Goal: Check status: Check status

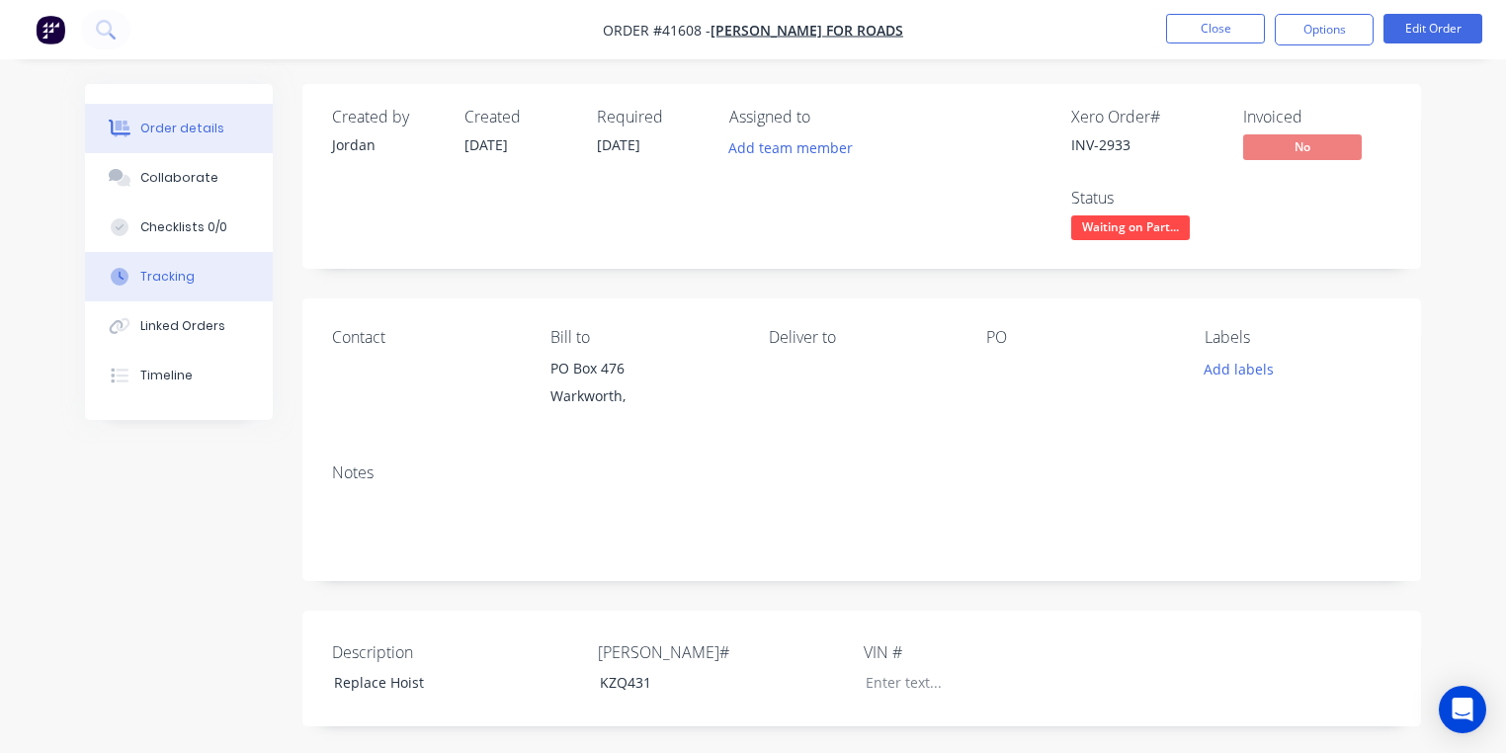
click at [185, 279] on div "Tracking" at bounding box center [167, 277] width 54 height 18
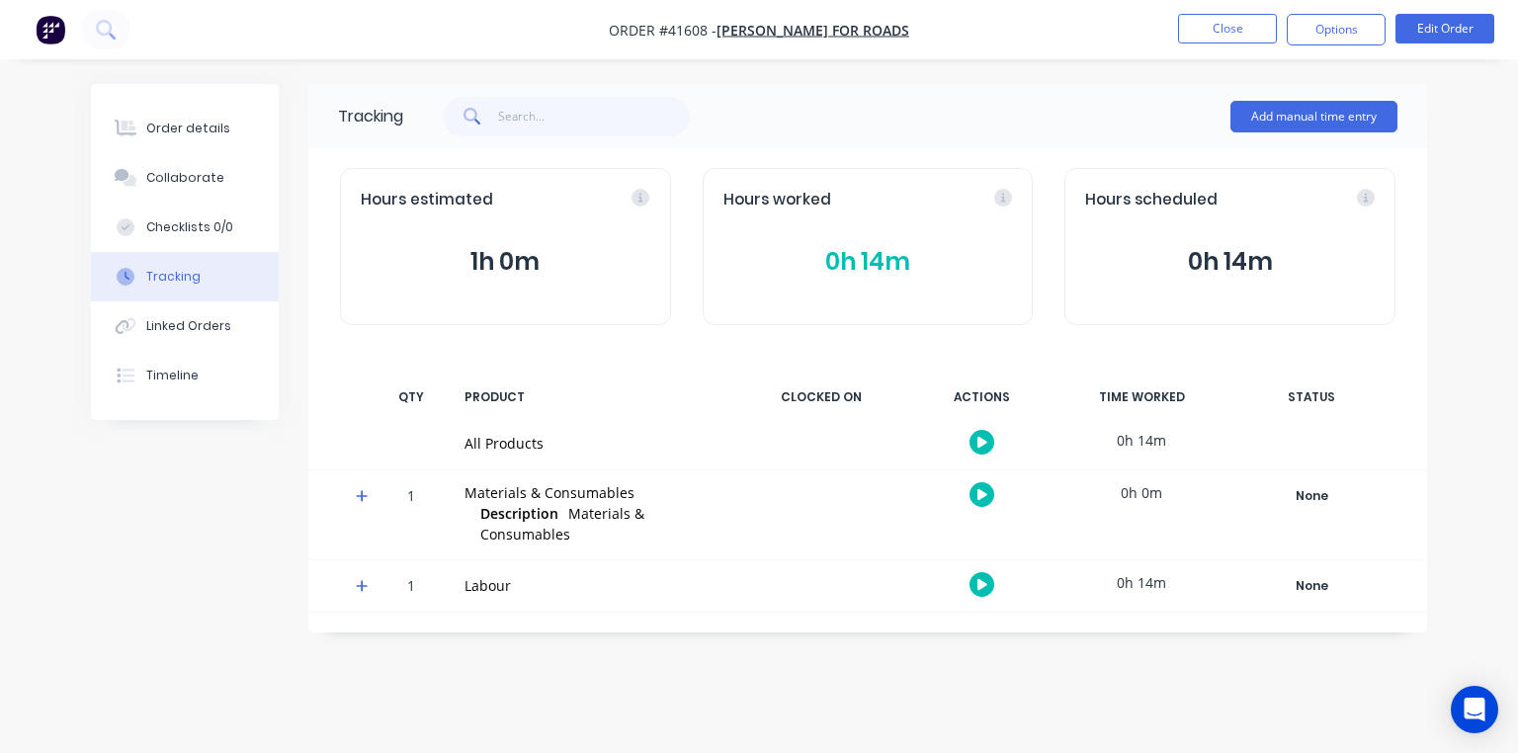
click at [362, 494] on icon at bounding box center [362, 496] width 12 height 12
click at [203, 132] on div "Order details" at bounding box center [188, 129] width 84 height 18
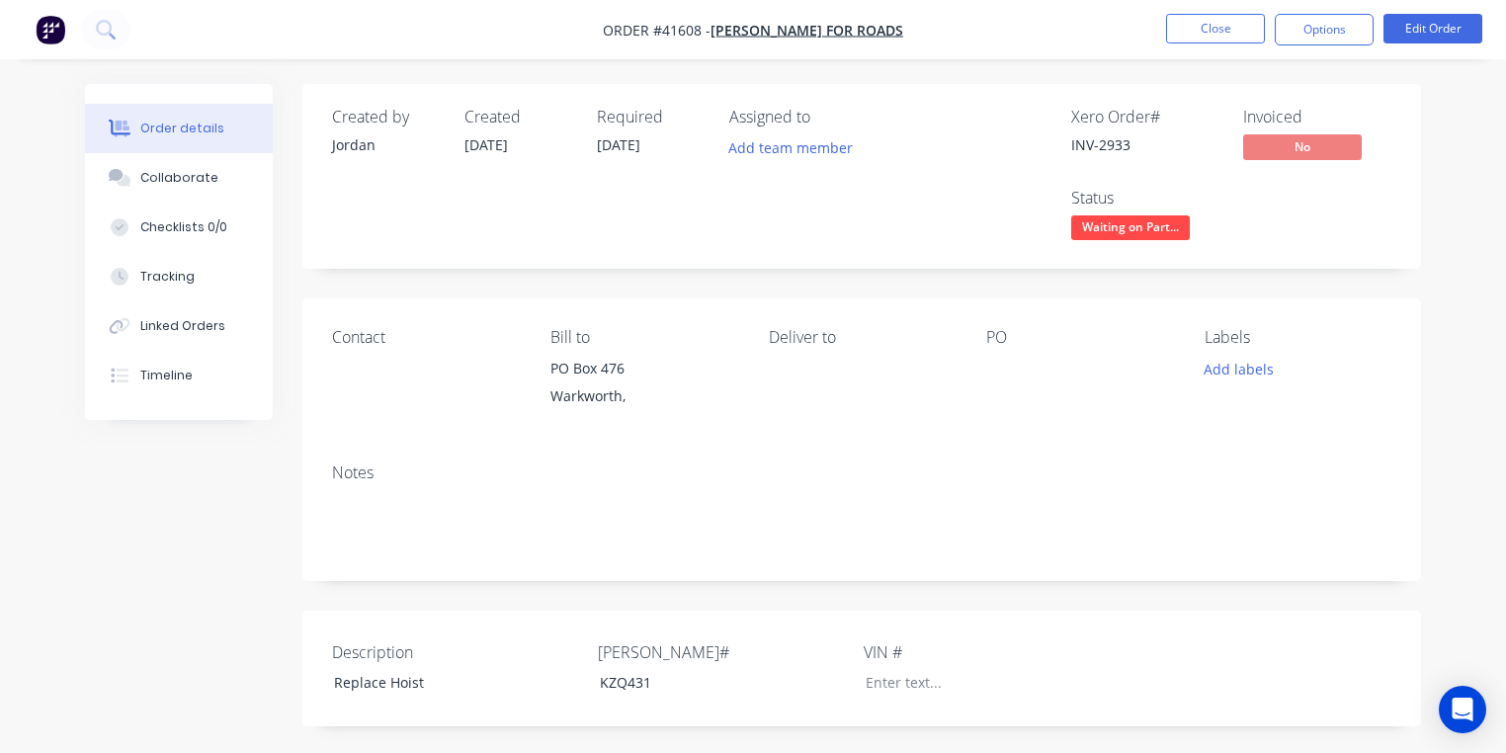
click at [60, 22] on img "button" at bounding box center [51, 30] width 30 height 30
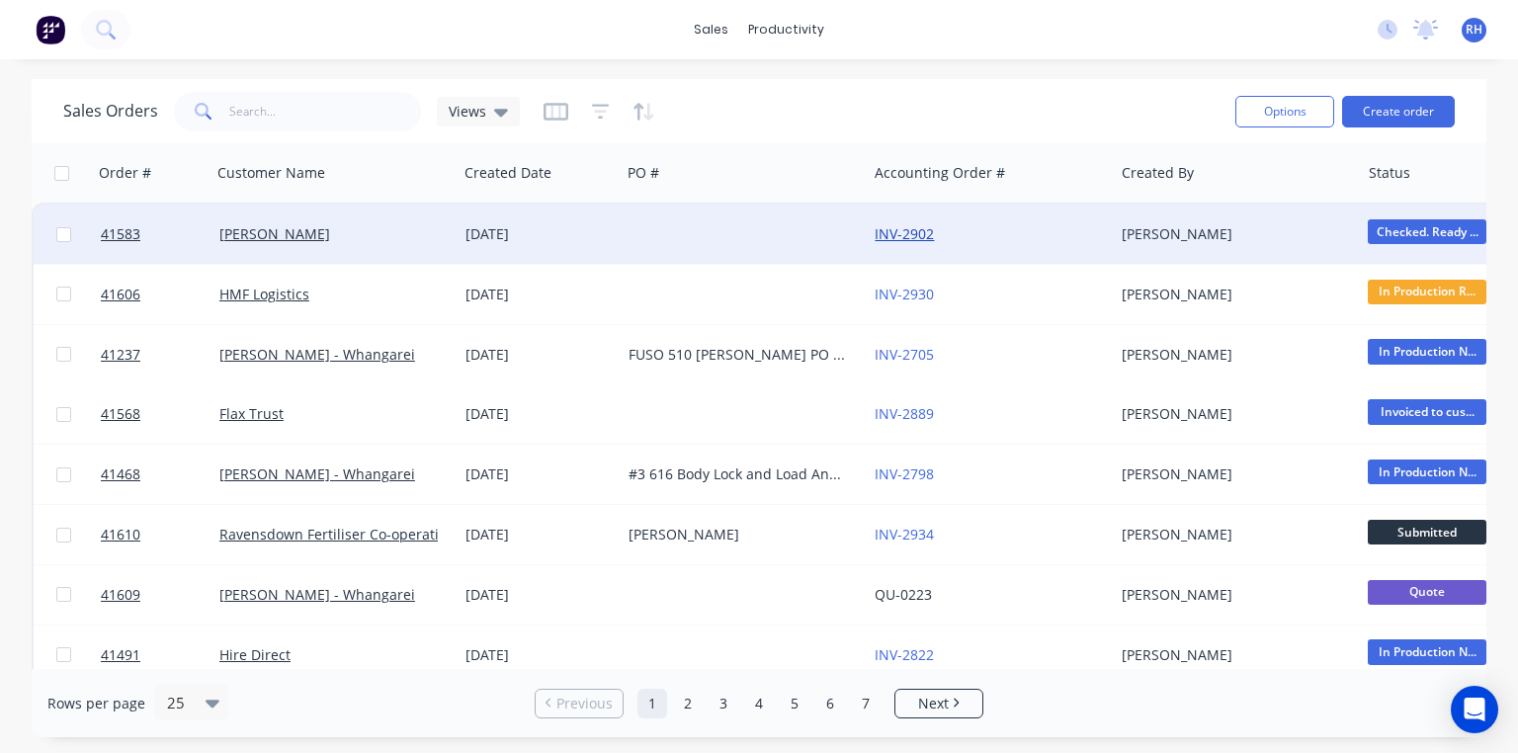
click at [903, 229] on link "INV-2902" at bounding box center [904, 233] width 59 height 19
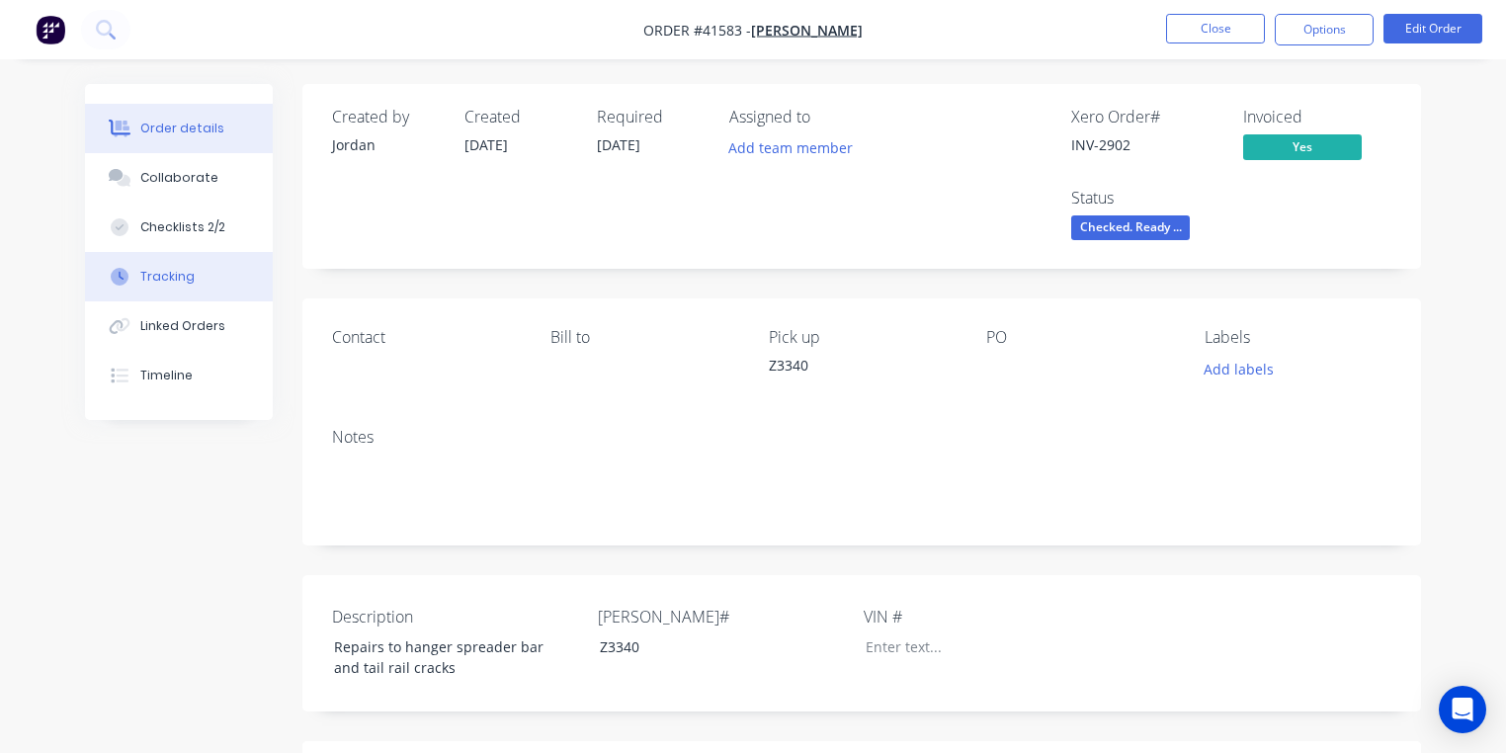
click at [187, 282] on div "Tracking" at bounding box center [167, 277] width 54 height 18
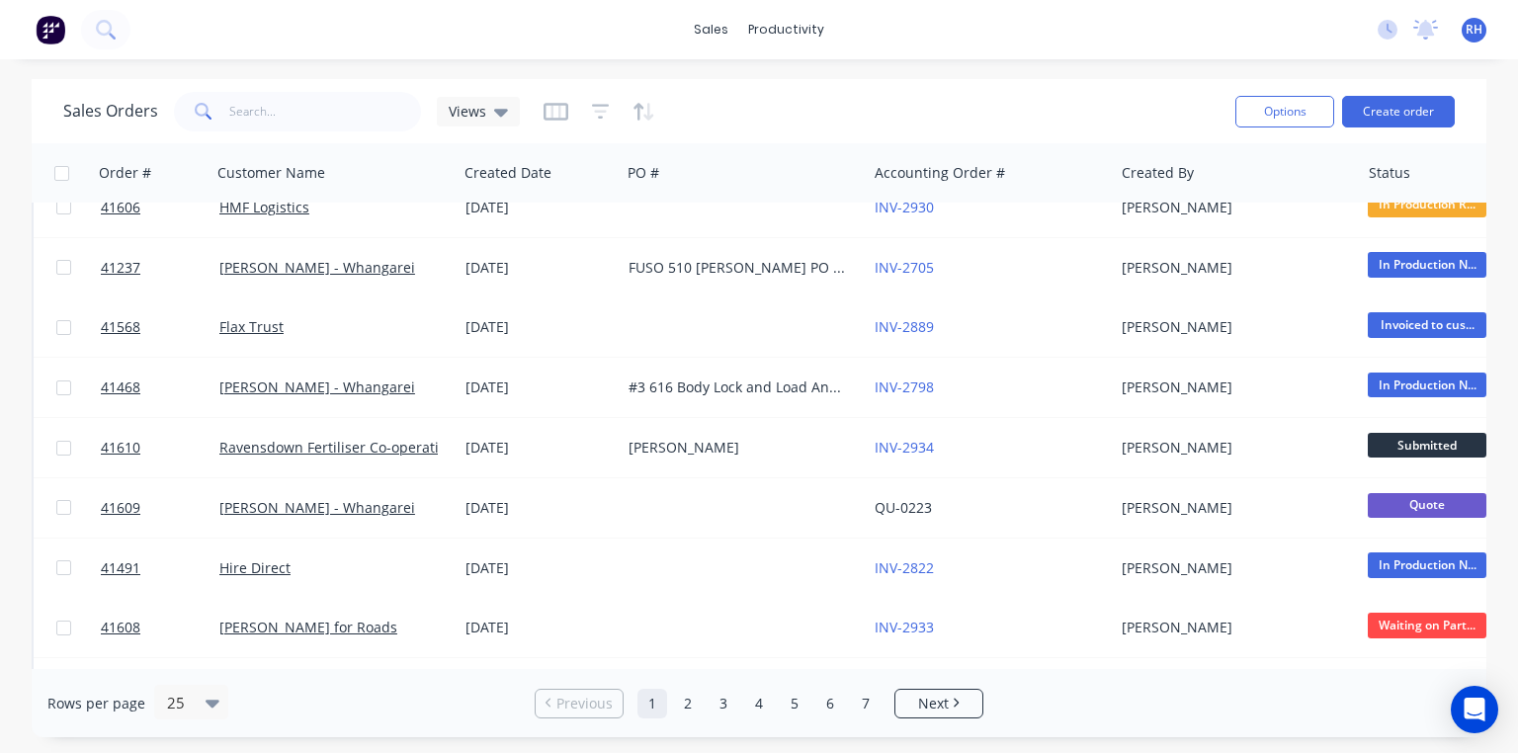
scroll to position [87, 0]
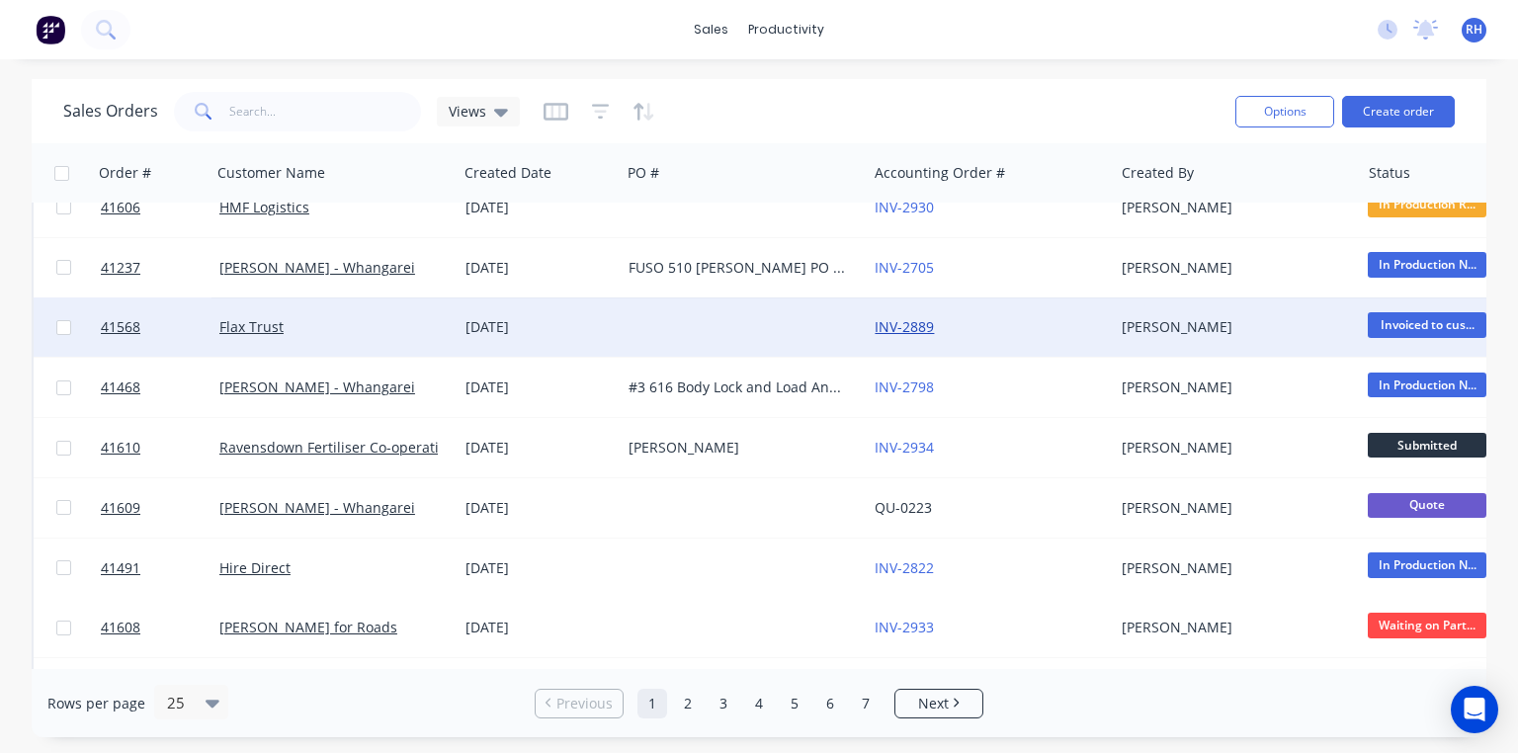
click at [899, 321] on link "INV-2889" at bounding box center [904, 326] width 59 height 19
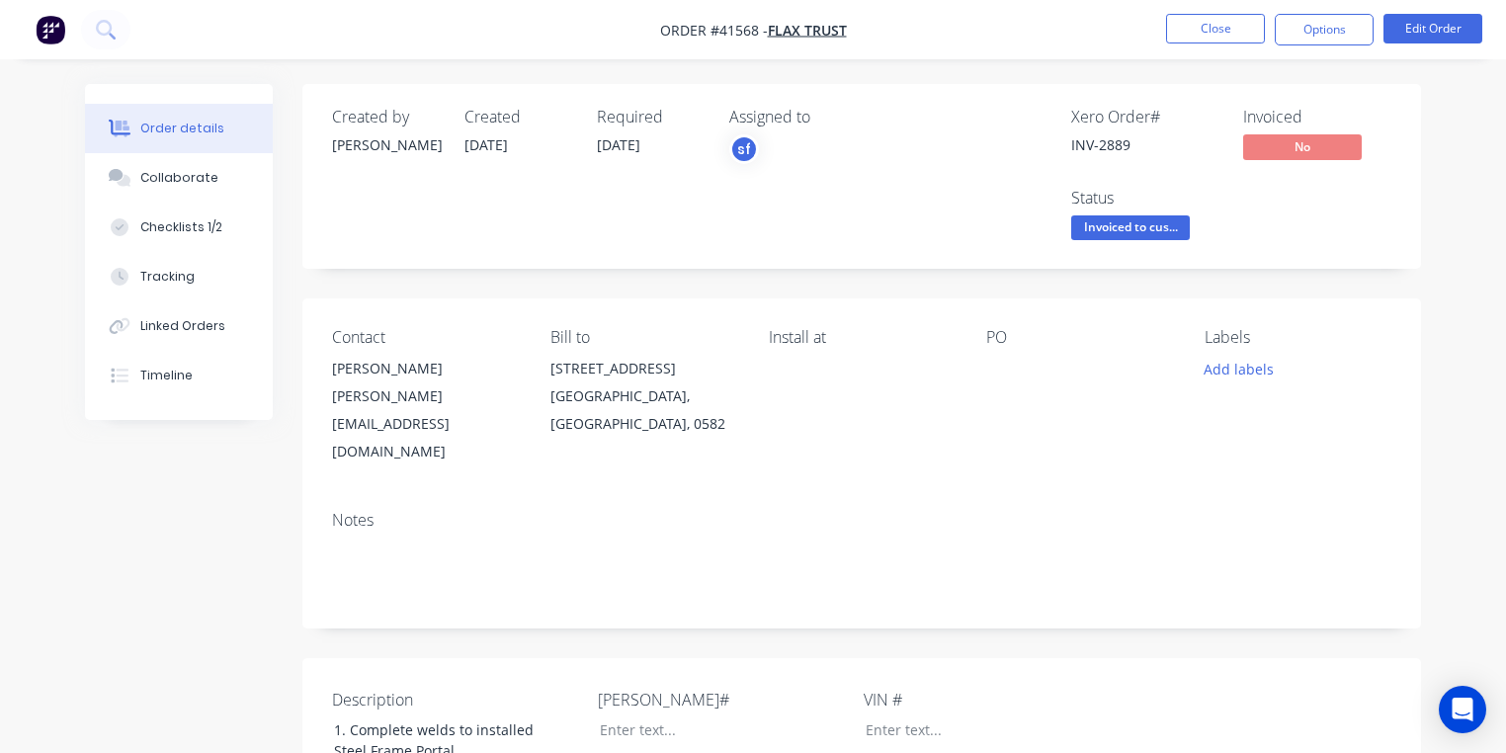
click at [49, 18] on img "button" at bounding box center [51, 30] width 30 height 30
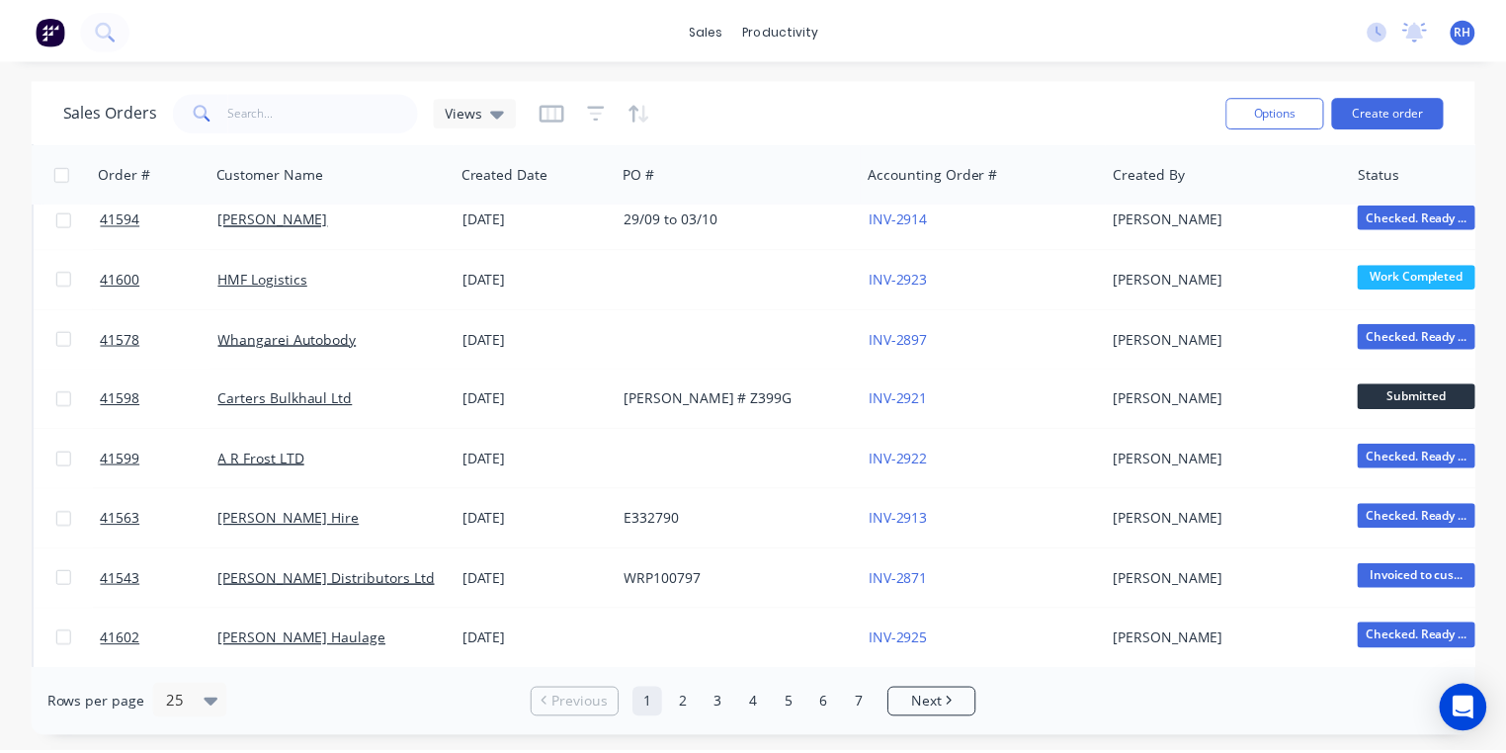
scroll to position [639, 0]
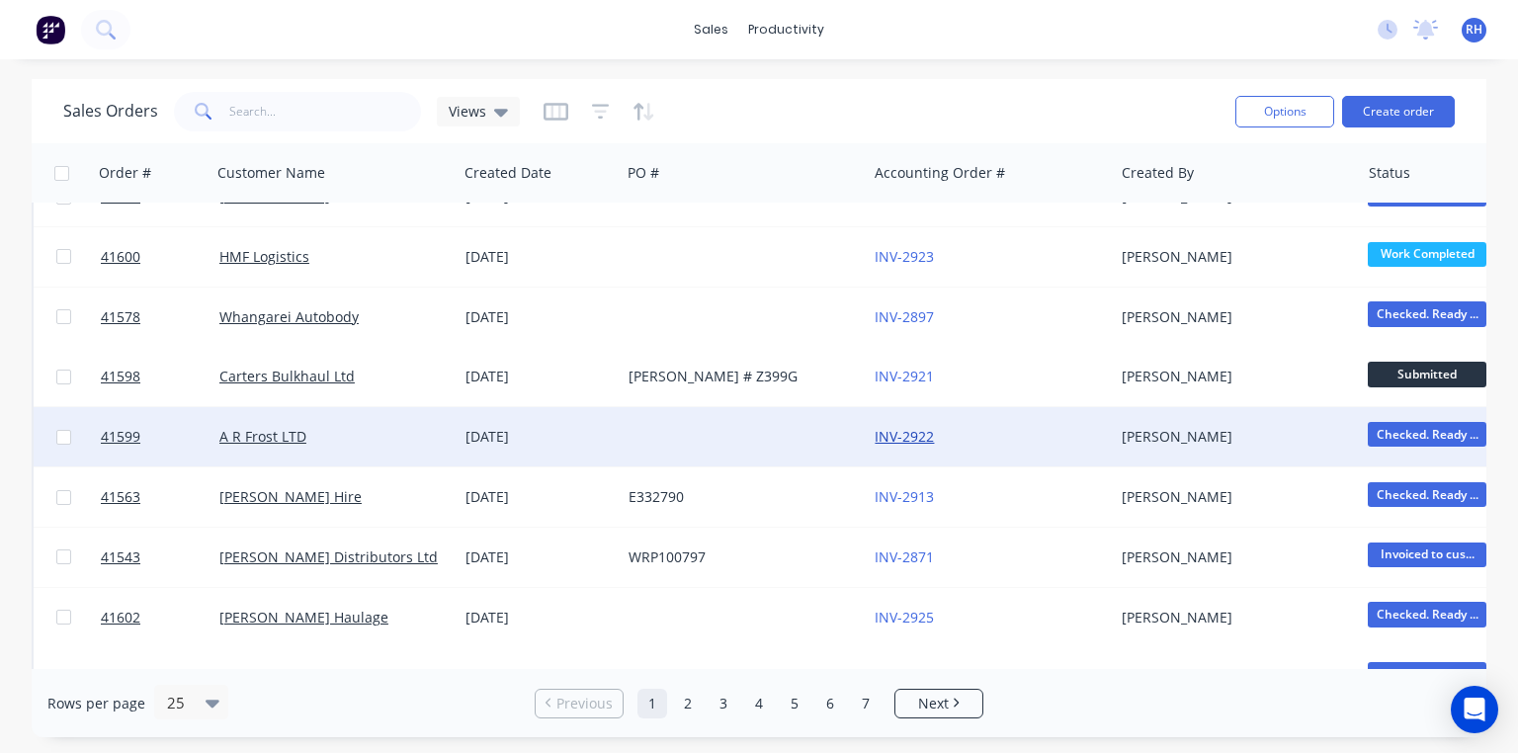
click at [921, 431] on link "INV-2922" at bounding box center [904, 436] width 59 height 19
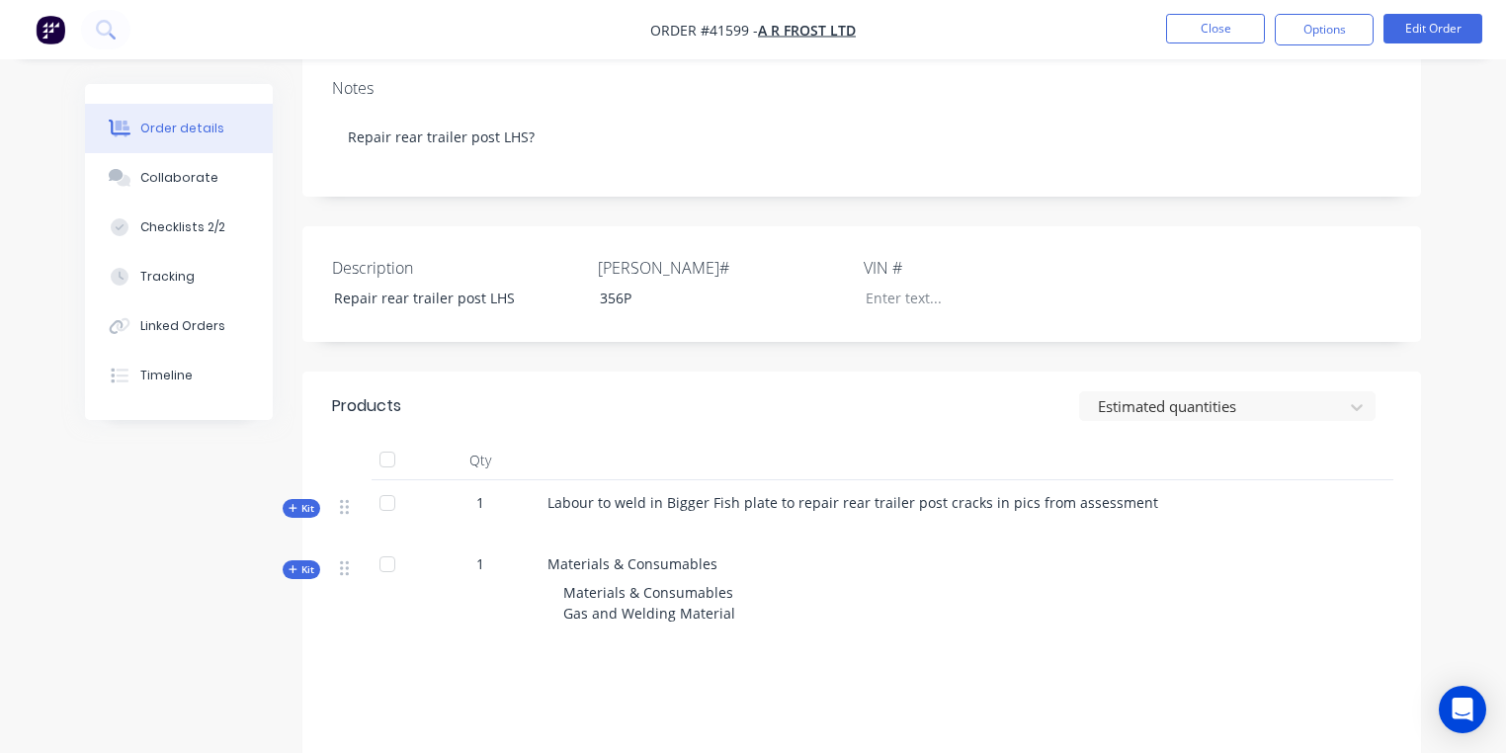
scroll to position [406, 0]
click at [199, 275] on button "Tracking" at bounding box center [179, 276] width 188 height 49
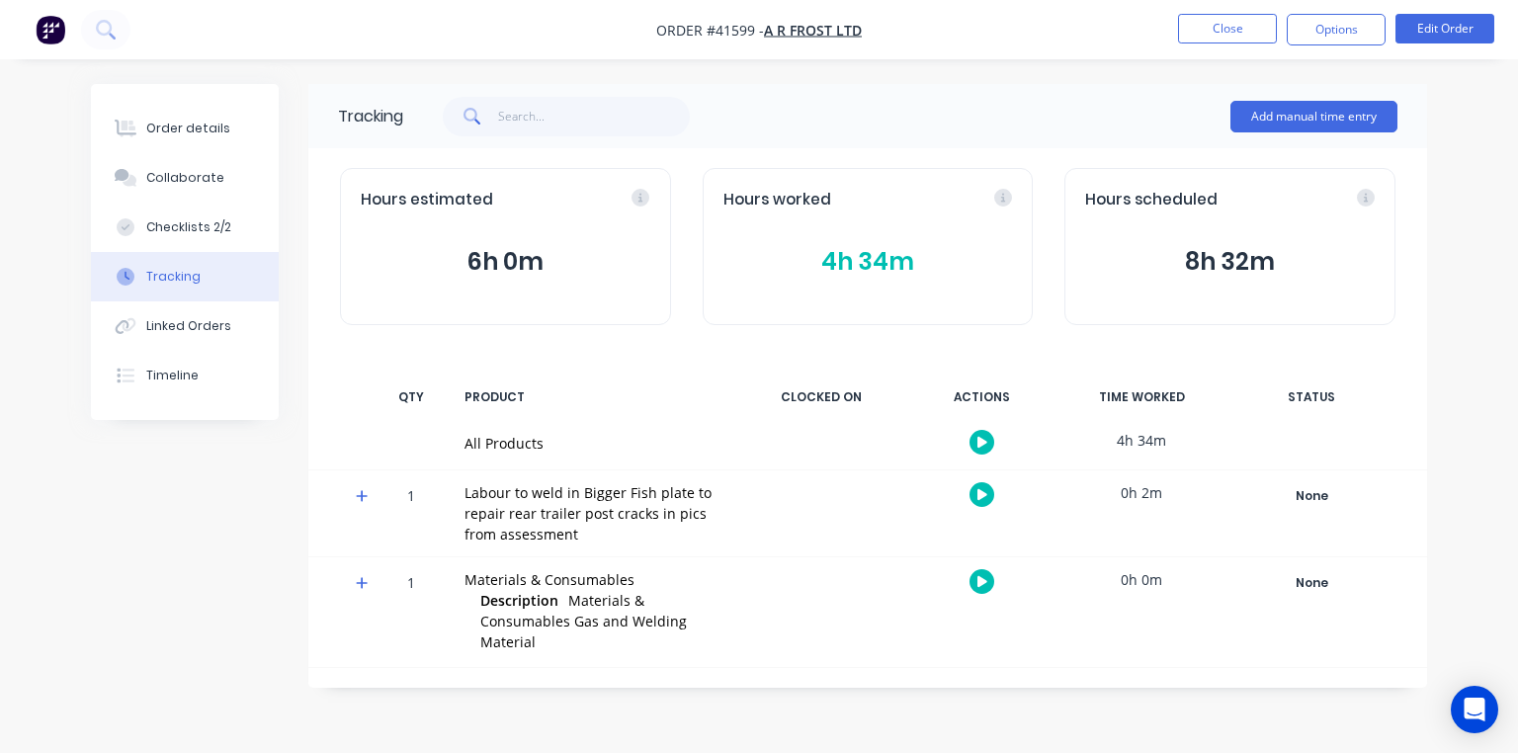
click at [371, 500] on span at bounding box center [366, 499] width 20 height 20
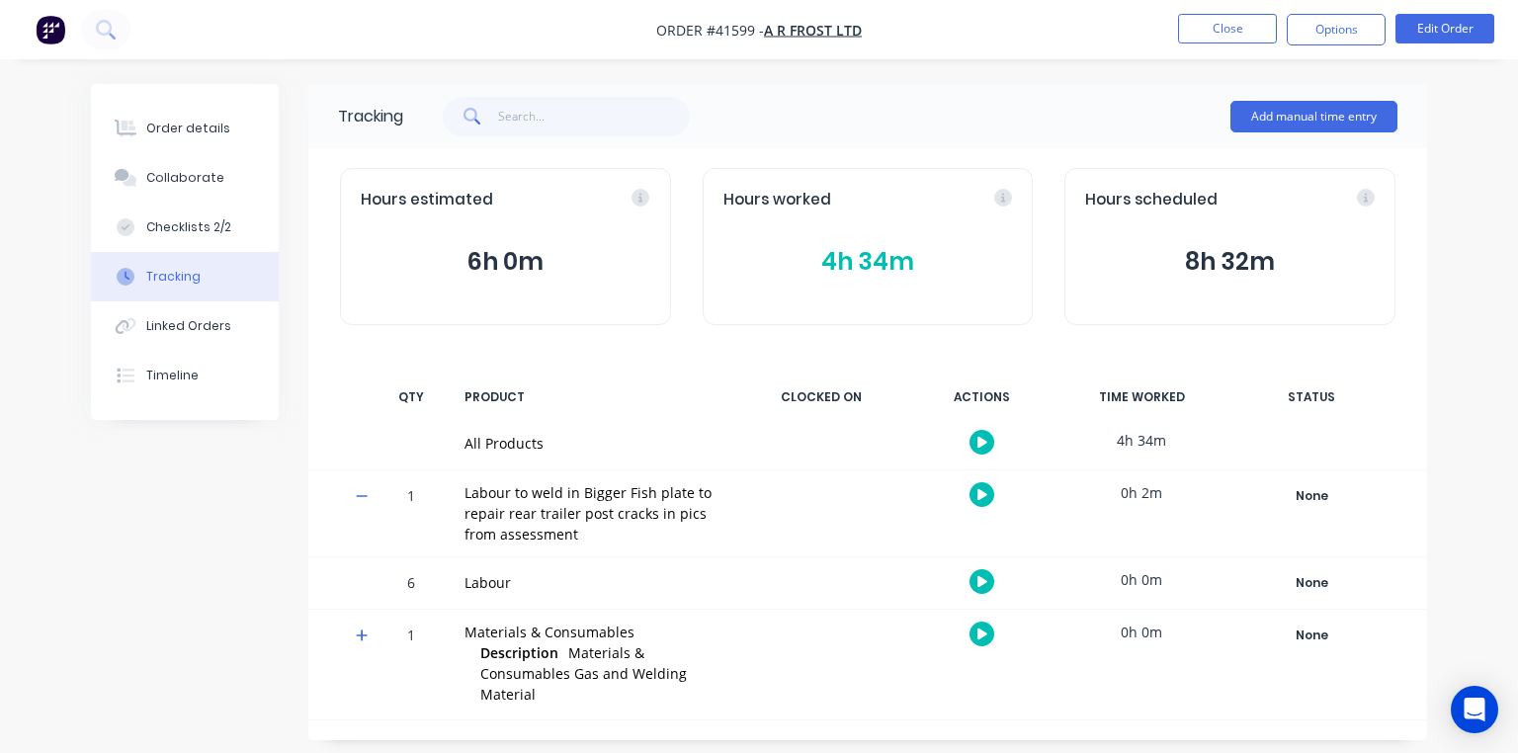
click at [826, 261] on button "4h 34m" at bounding box center [869, 262] width 290 height 38
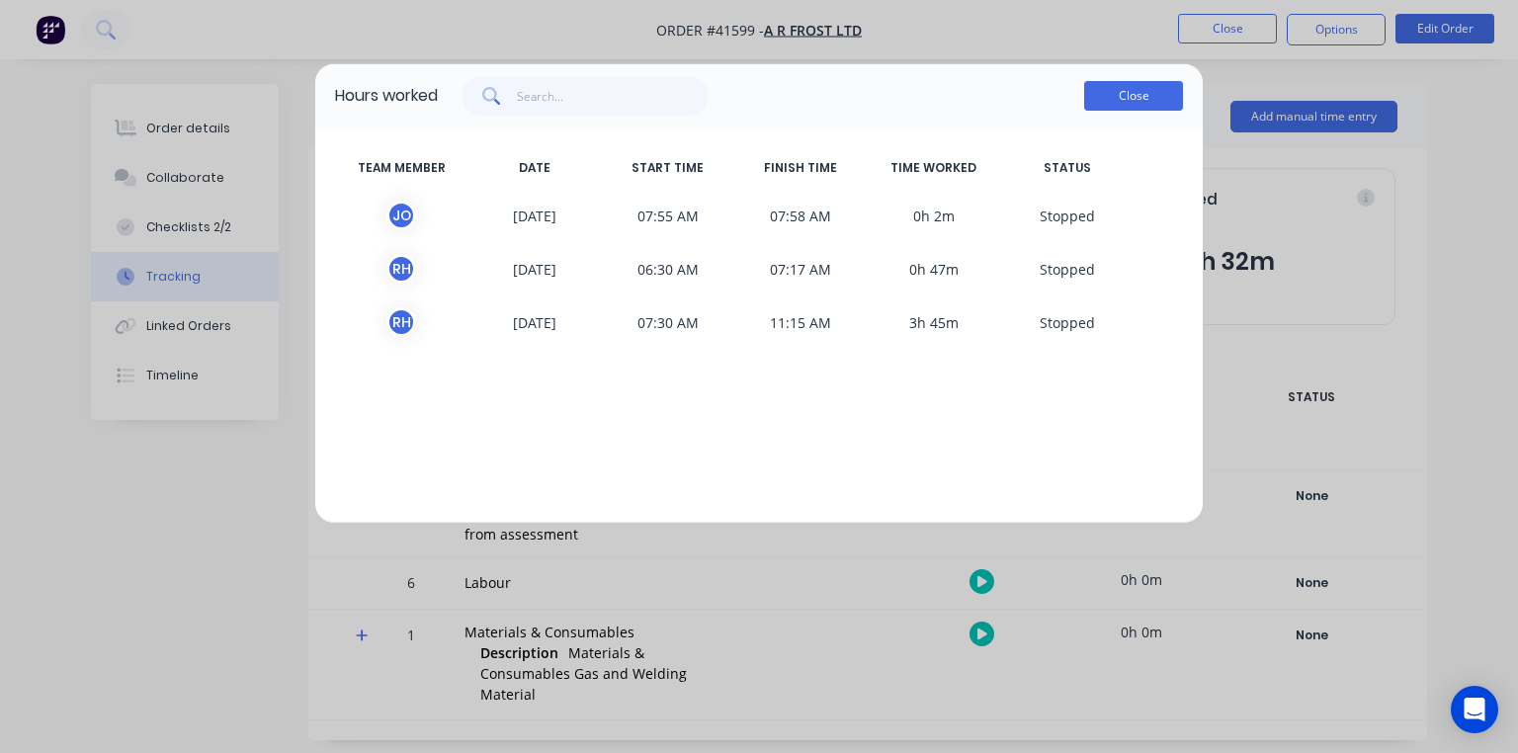
click at [1122, 102] on button "Close" at bounding box center [1133, 96] width 99 height 30
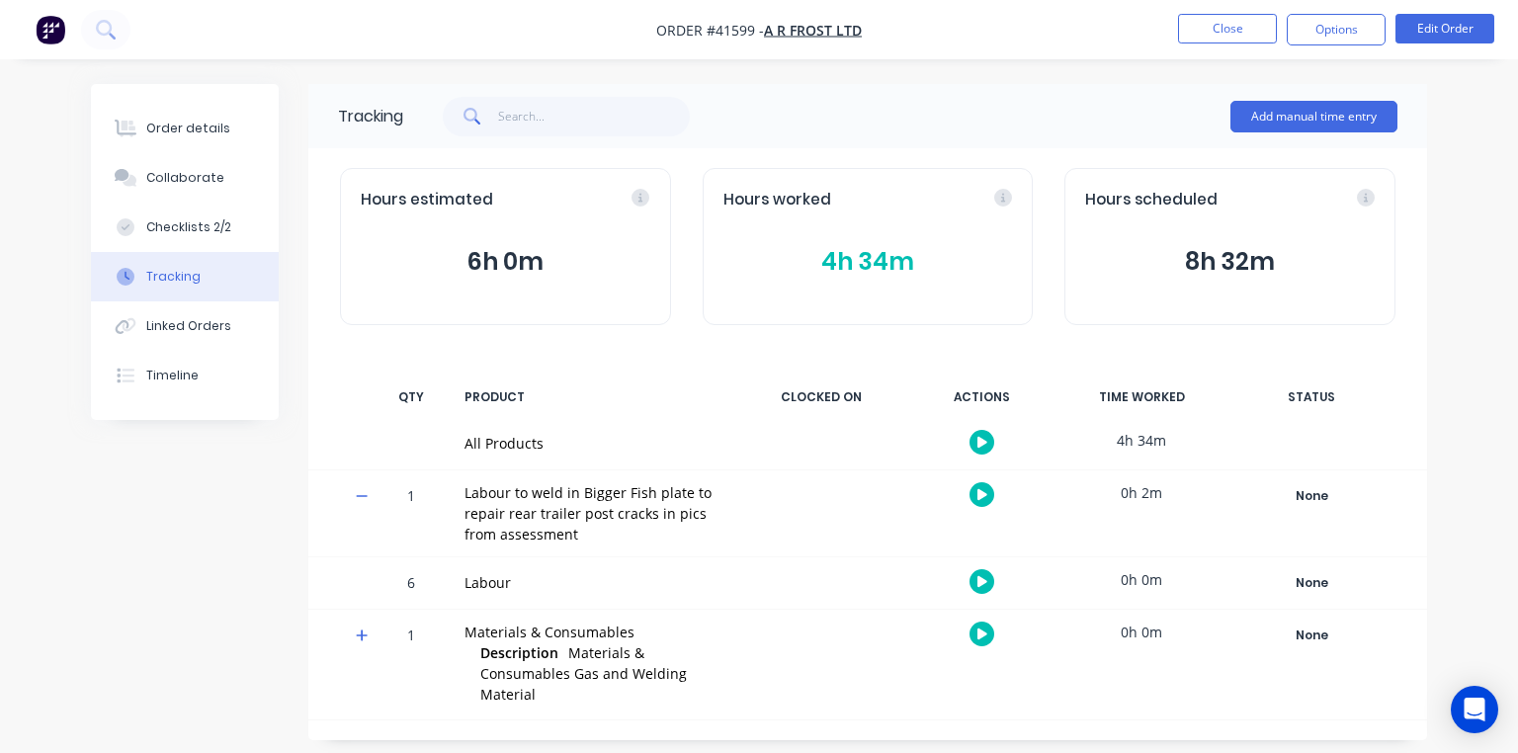
click at [67, 29] on button "button" at bounding box center [51, 30] width 42 height 32
